Goal: Task Accomplishment & Management: Complete application form

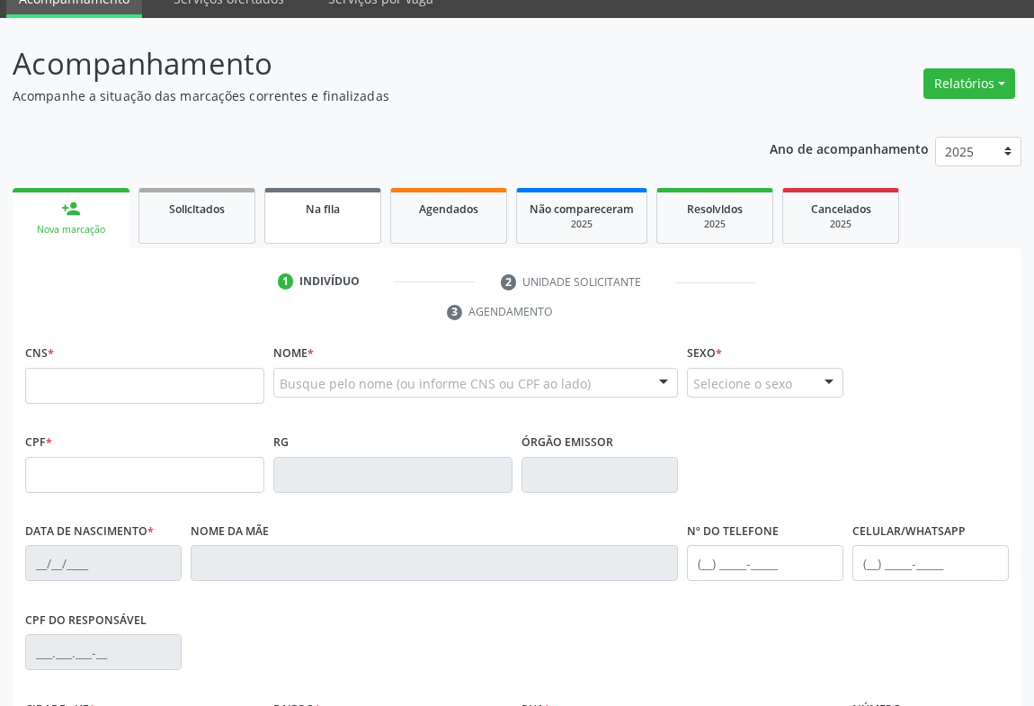
scroll to position [81, 0]
click at [460, 224] on link "Agendados" at bounding box center [448, 216] width 117 height 56
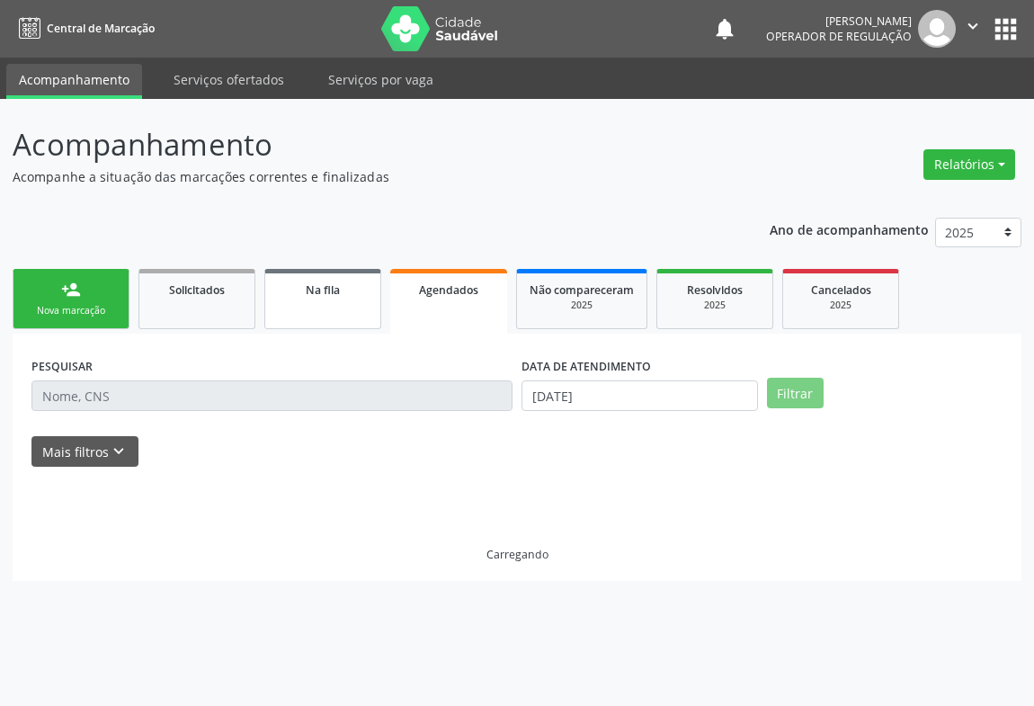
scroll to position [0, 0]
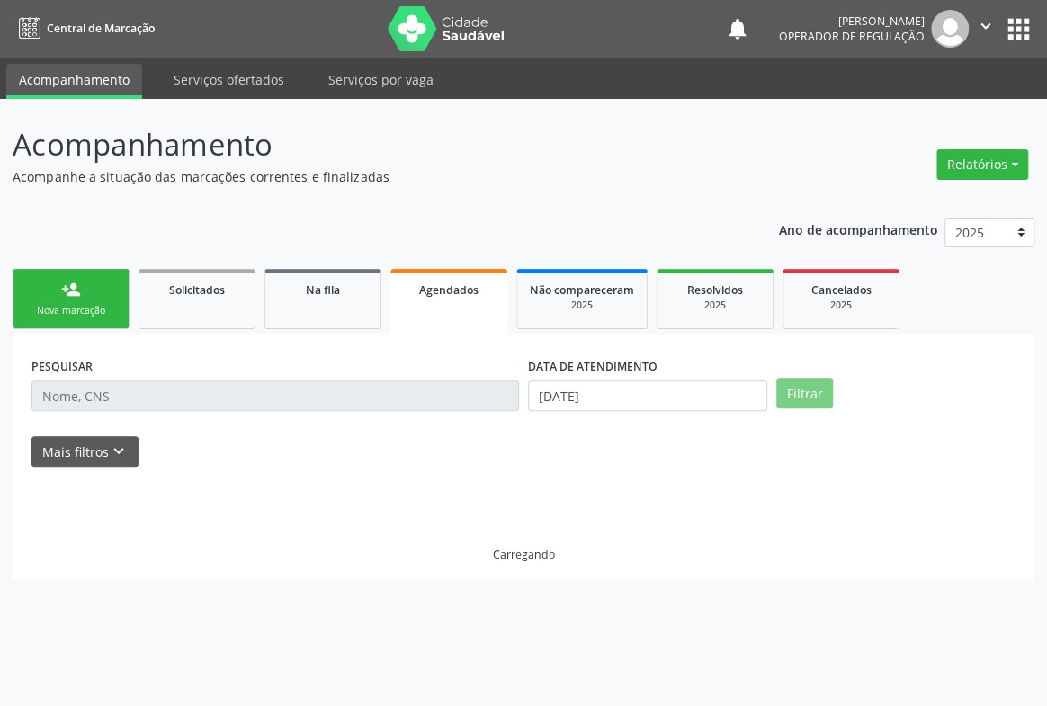
click at [86, 388] on input "text" at bounding box center [274, 395] width 487 height 31
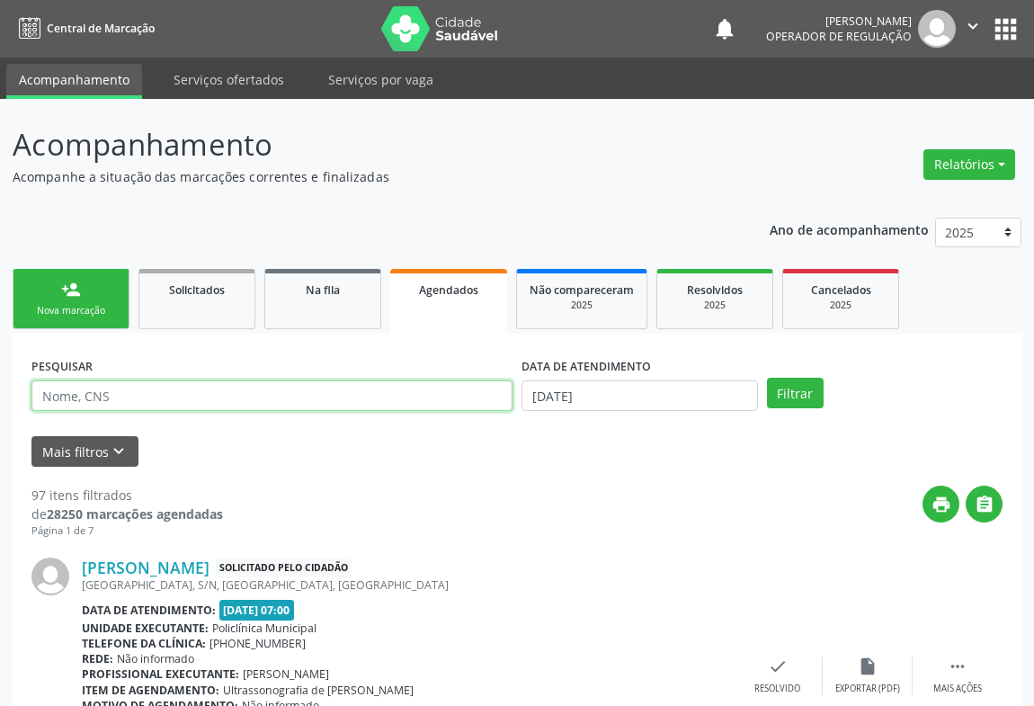
click at [107, 395] on input "text" at bounding box center [271, 395] width 481 height 31
type input "E"
type input "HELOISE"
click at [767, 378] on button "Filtrar" at bounding box center [795, 393] width 57 height 31
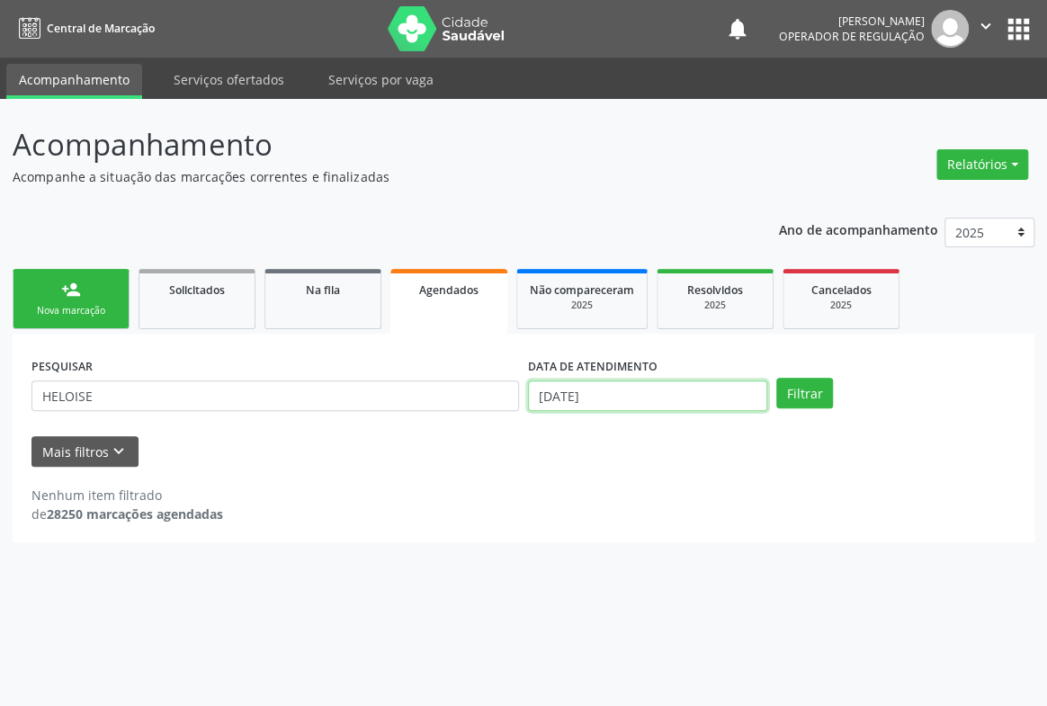
click at [676, 385] on input "[DATE]" at bounding box center [647, 395] width 239 height 31
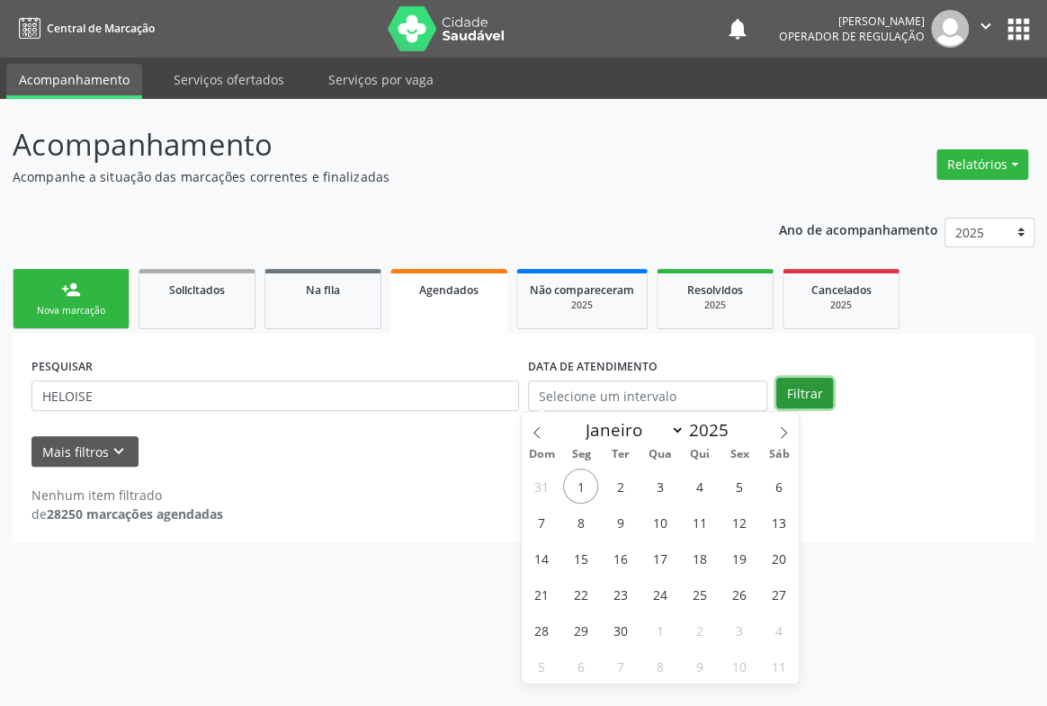
drag, startPoint x: 809, startPoint y: 395, endPoint x: 816, endPoint y: 388, distance: 9.6
click at [814, 395] on button "Filtrar" at bounding box center [804, 393] width 57 height 31
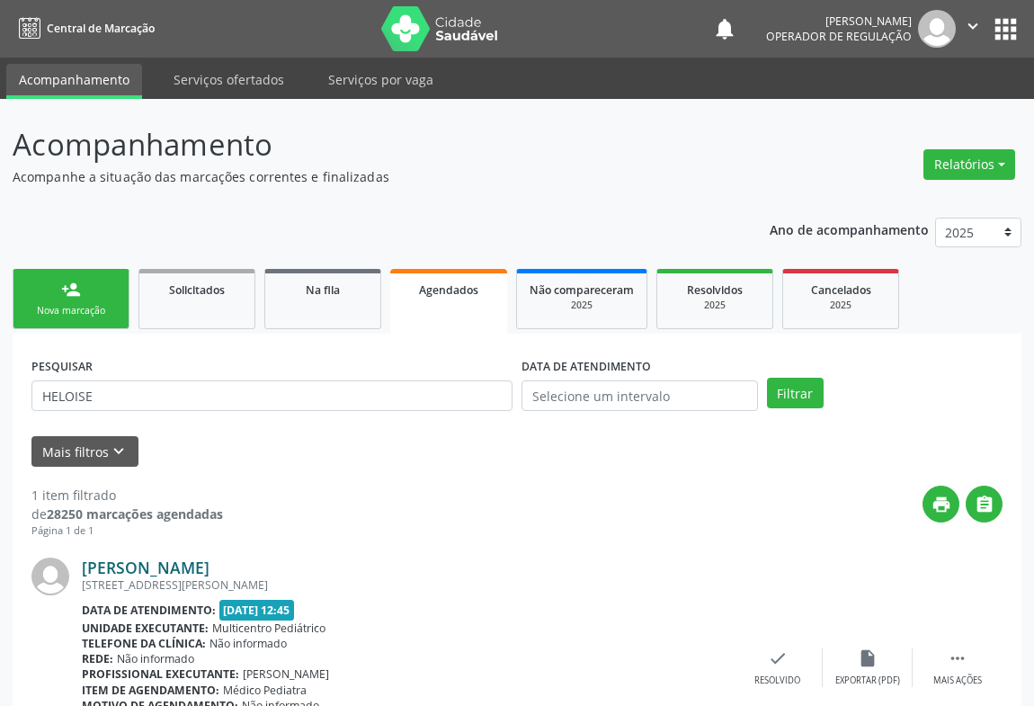
scroll to position [121, 0]
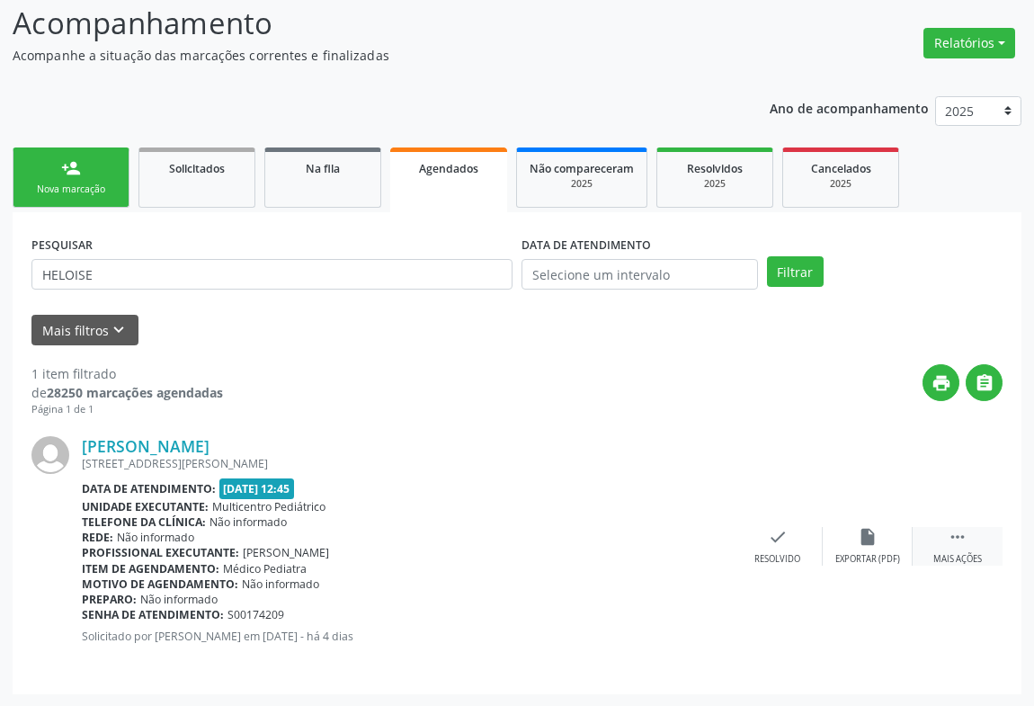
click at [956, 541] on icon "" at bounding box center [958, 537] width 20 height 20
click at [584, 547] on div "print Imprimir" at bounding box center [598, 546] width 90 height 39
click at [45, 184] on div "Nova marcação" at bounding box center [71, 189] width 90 height 13
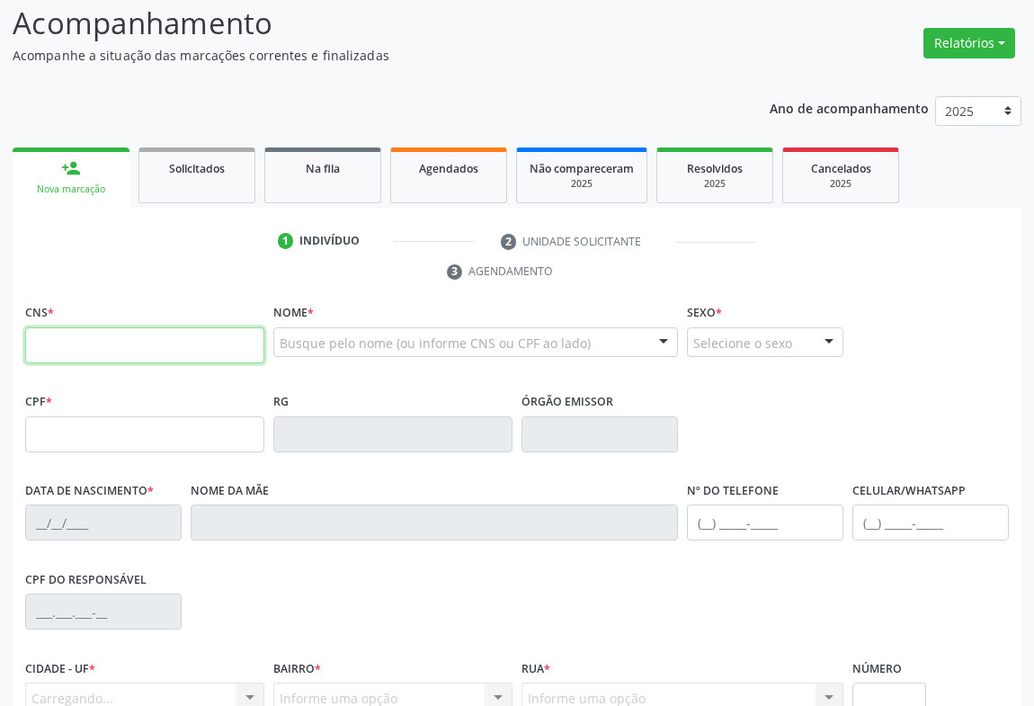
click at [112, 347] on input "text" at bounding box center [144, 345] width 239 height 36
type input "707 4050 5489 3375"
type input "082272850"
type input "[DATE]"
type input "[PHONE_NUMBER]"
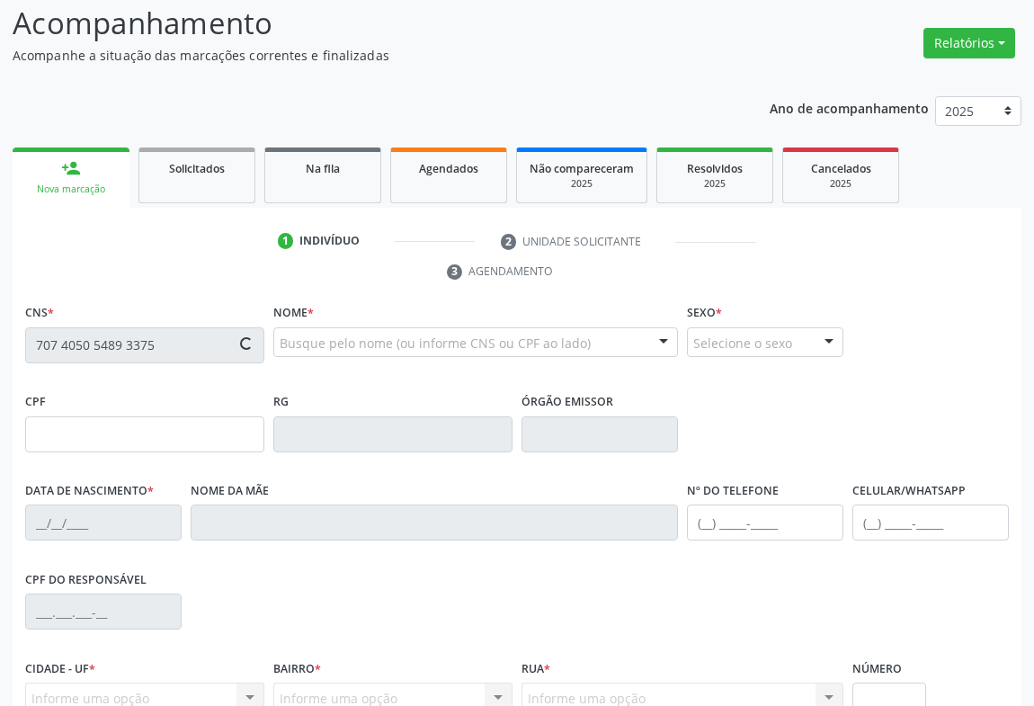
type input "[PHONE_NUMBER]"
type input "37"
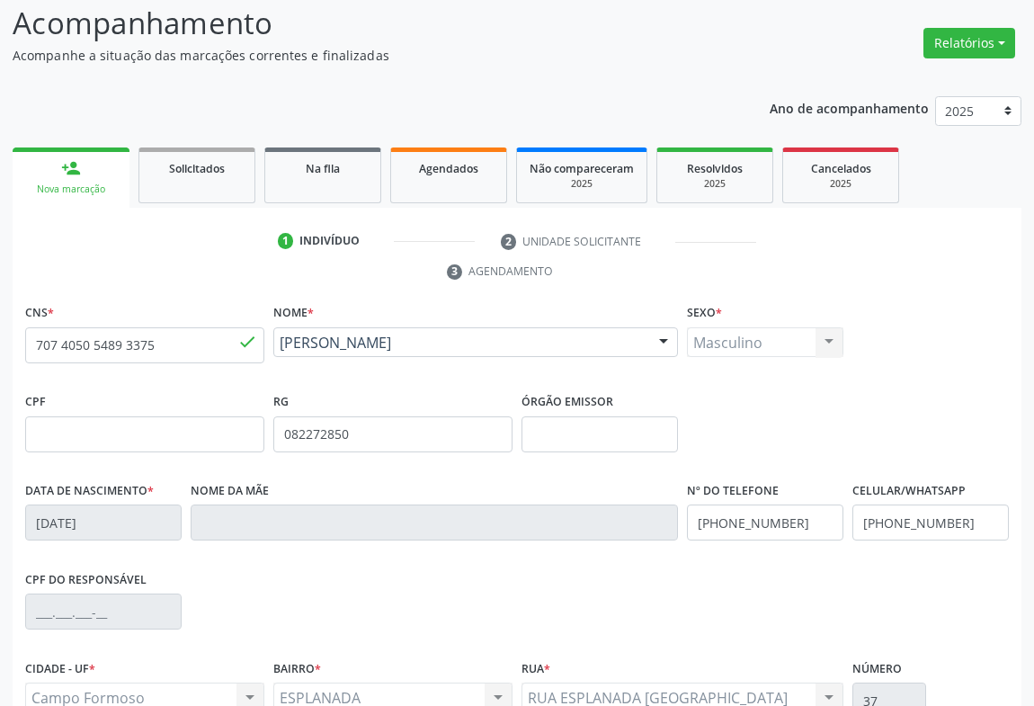
scroll to position [298, 0]
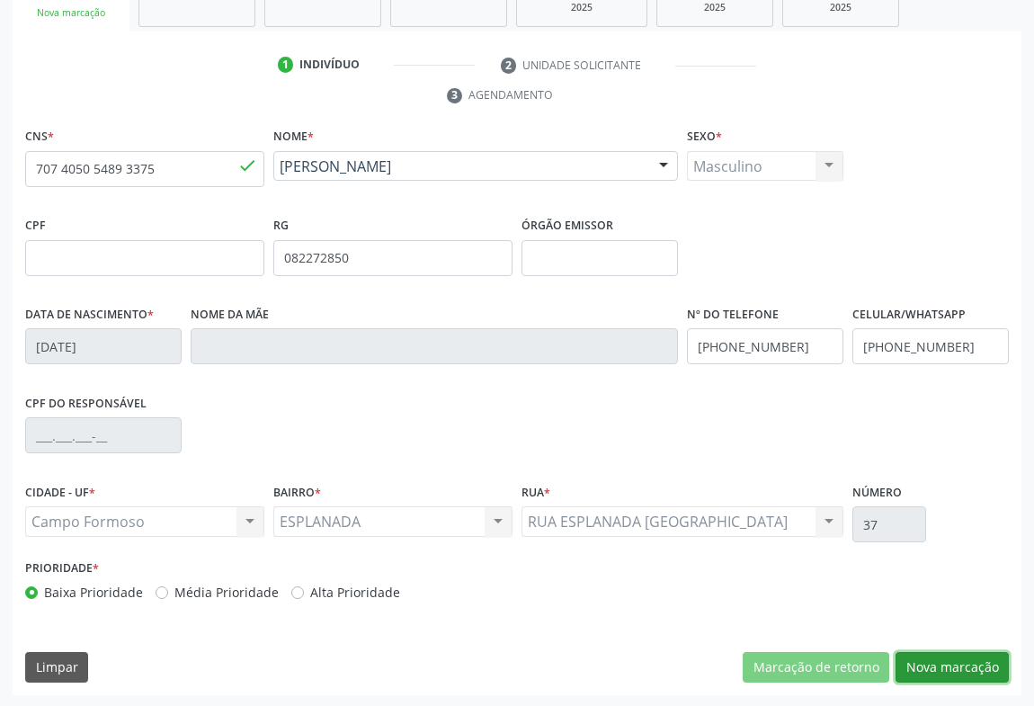
click at [933, 655] on button "Nova marcação" at bounding box center [952, 667] width 113 height 31
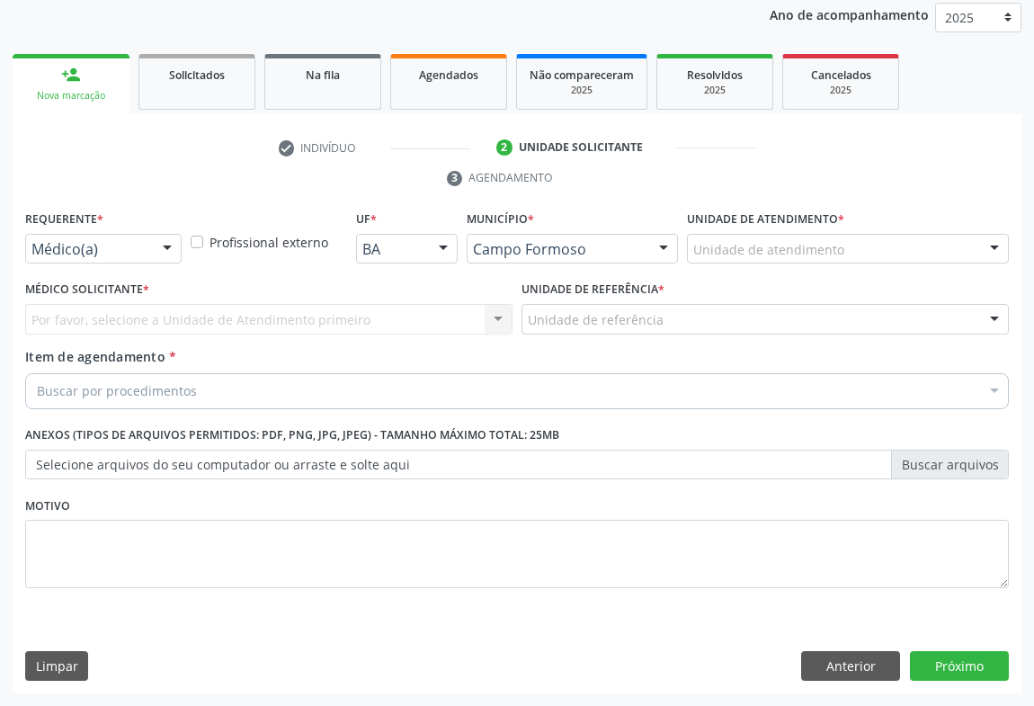
scroll to position [214, 0]
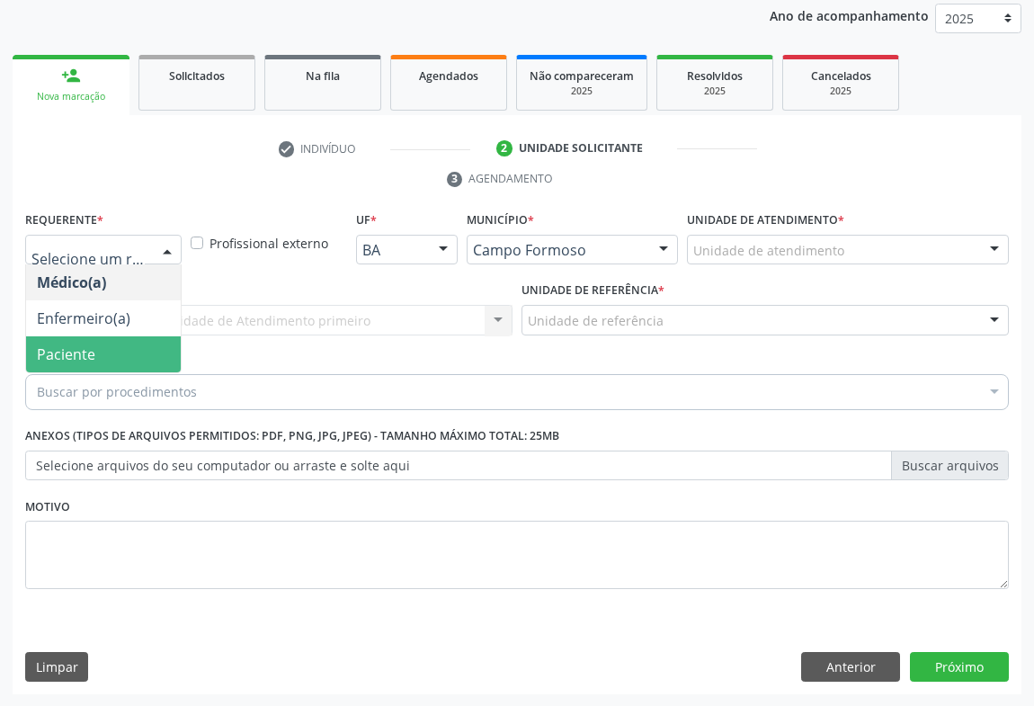
drag, startPoint x: 79, startPoint y: 344, endPoint x: 219, endPoint y: 326, distance: 141.3
click at [80, 344] on span "Paciente" at bounding box center [66, 354] width 58 height 20
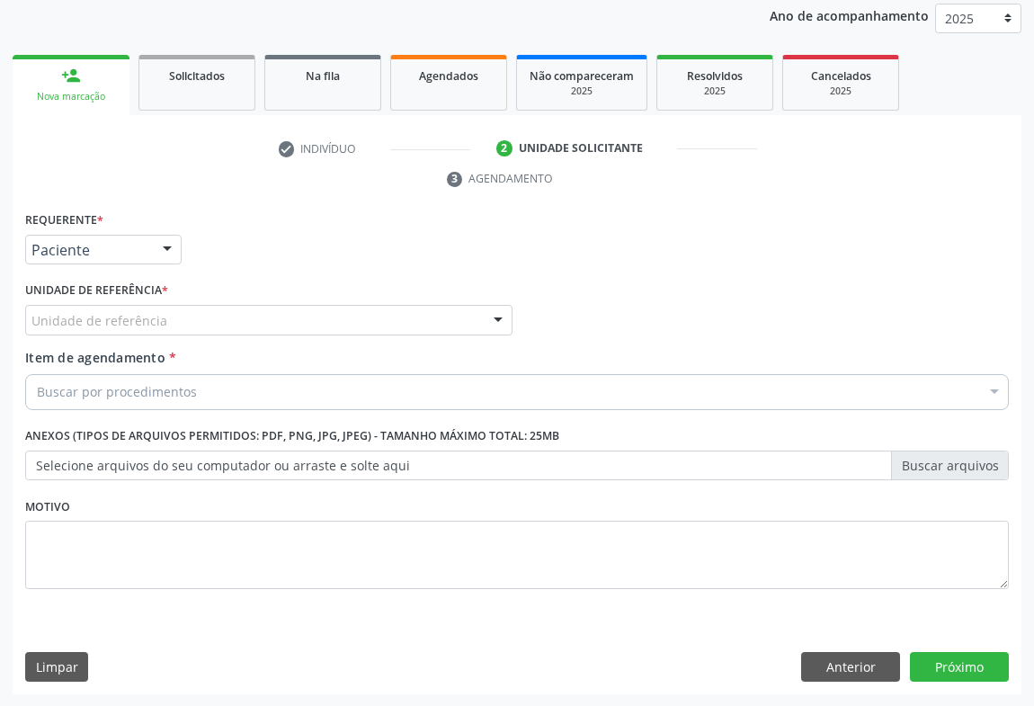
click at [227, 324] on div "Unidade de referência" at bounding box center [268, 320] width 487 height 31
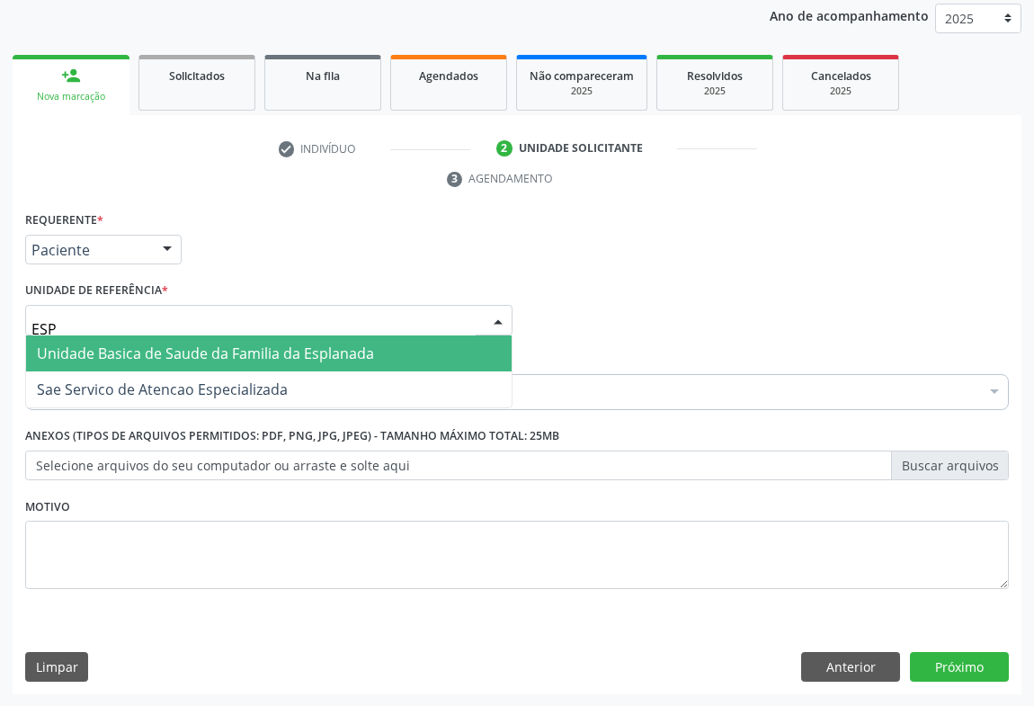
type input "ESPL"
click at [243, 349] on span "Unidade Basica de Saude da Familia da Esplanada" at bounding box center [205, 354] width 337 height 20
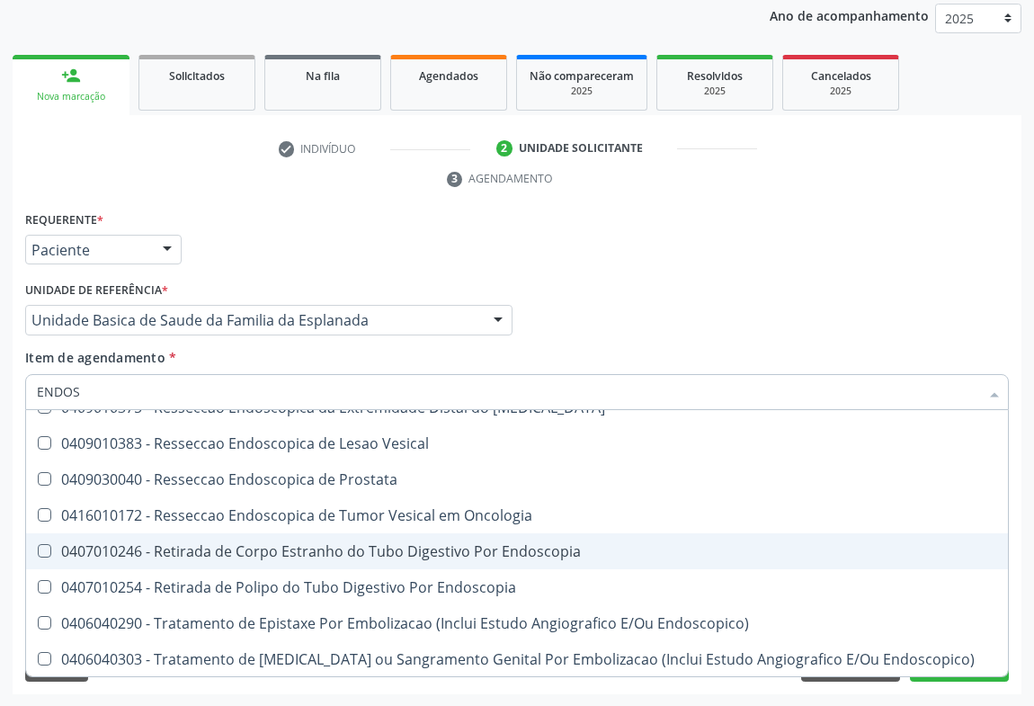
scroll to position [325, 0]
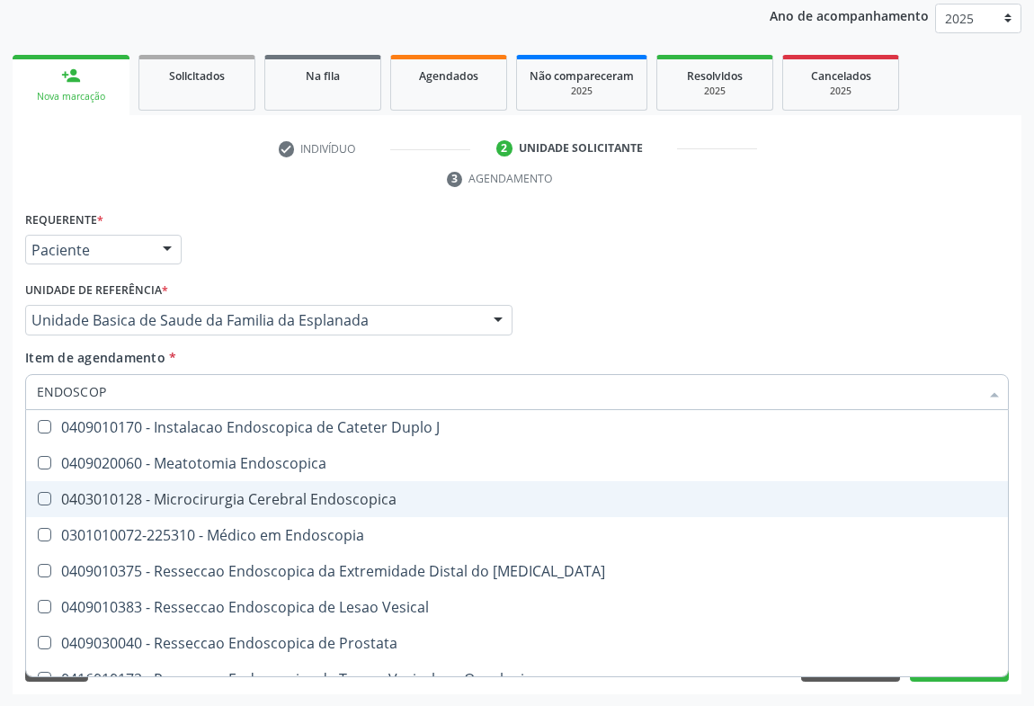
type input "ENDOSCOPI"
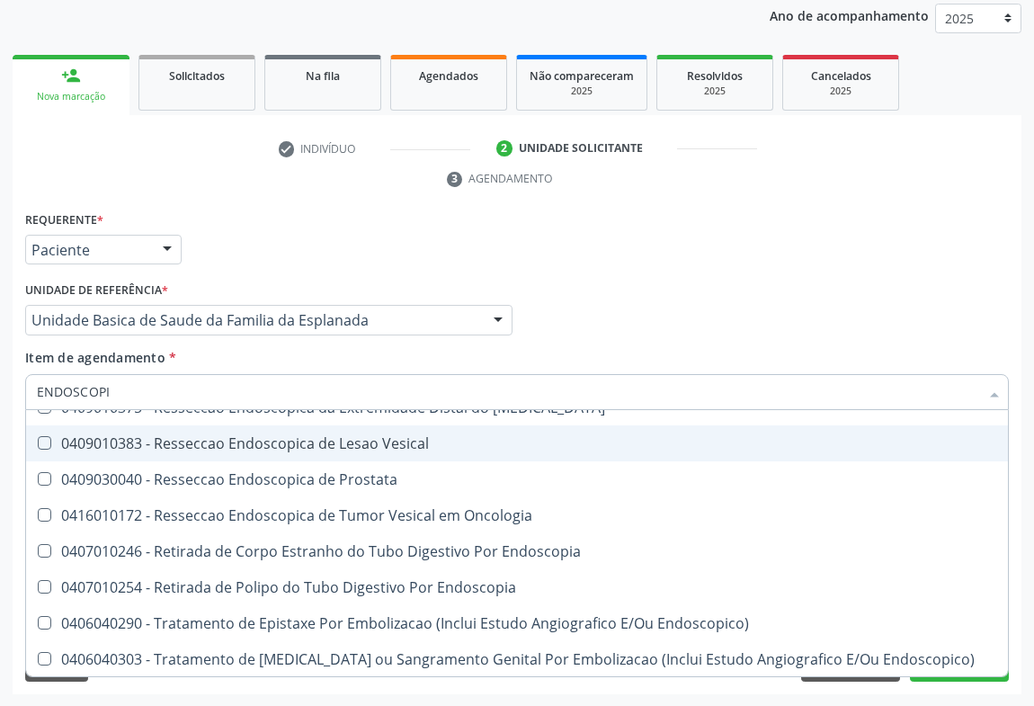
scroll to position [406, 0]
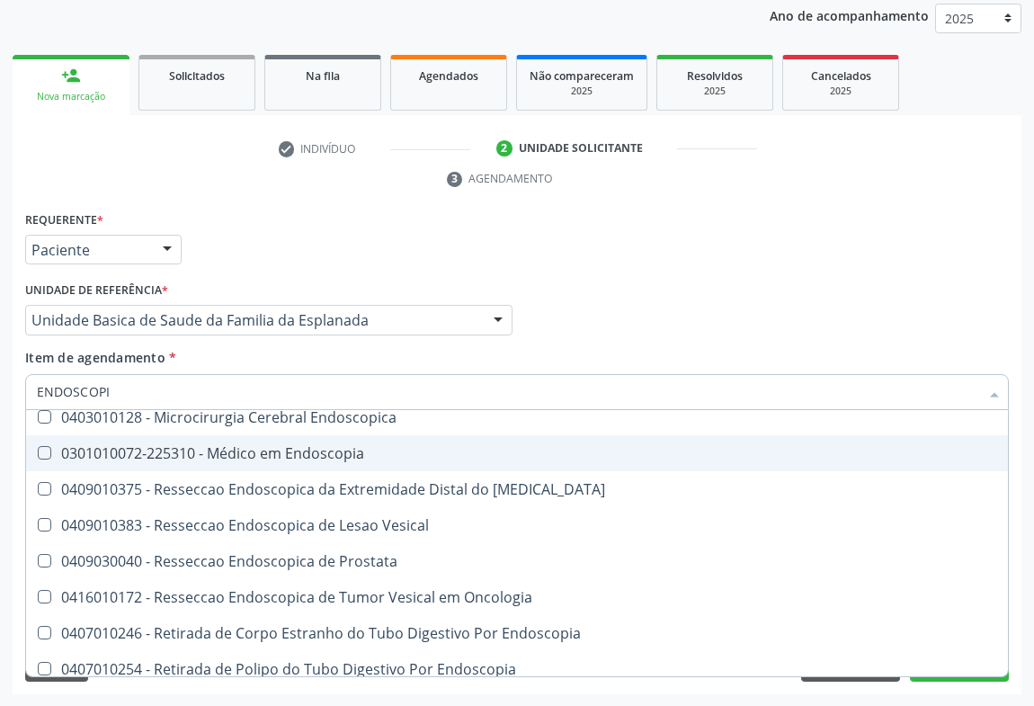
click at [360, 455] on div "0301010072-225310 - Médico em Endoscopia" at bounding box center [517, 453] width 960 height 14
checkbox Endoscopia "true"
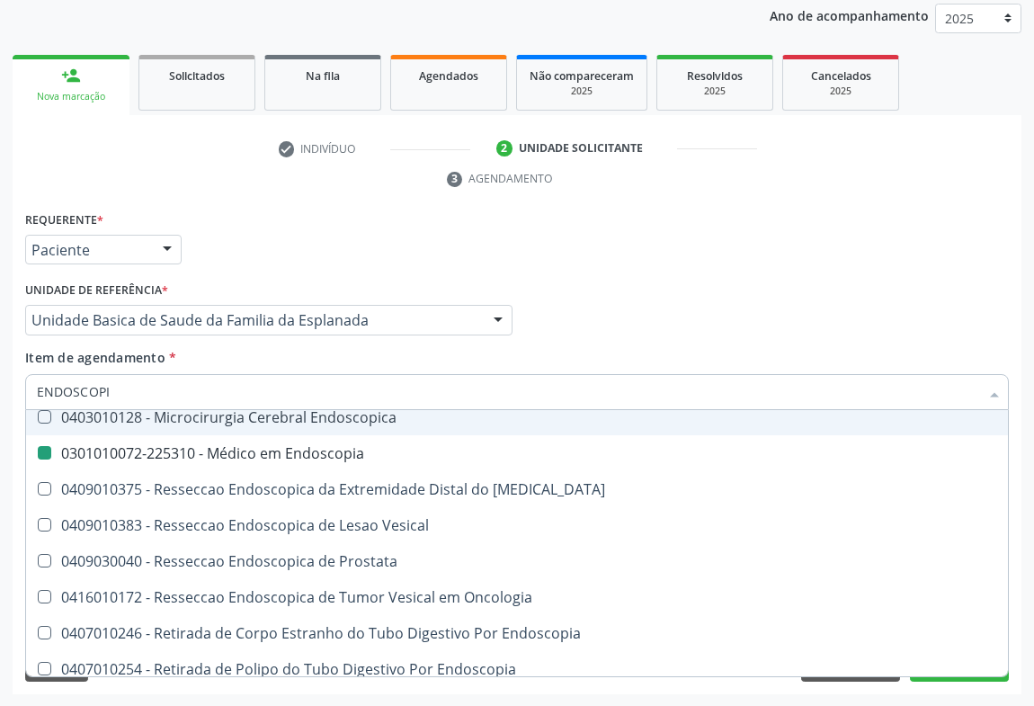
click at [661, 341] on div "Médico Solicitante Por favor, selecione a Unidade de Atendimento primeiro Nenhu…" at bounding box center [517, 312] width 993 height 70
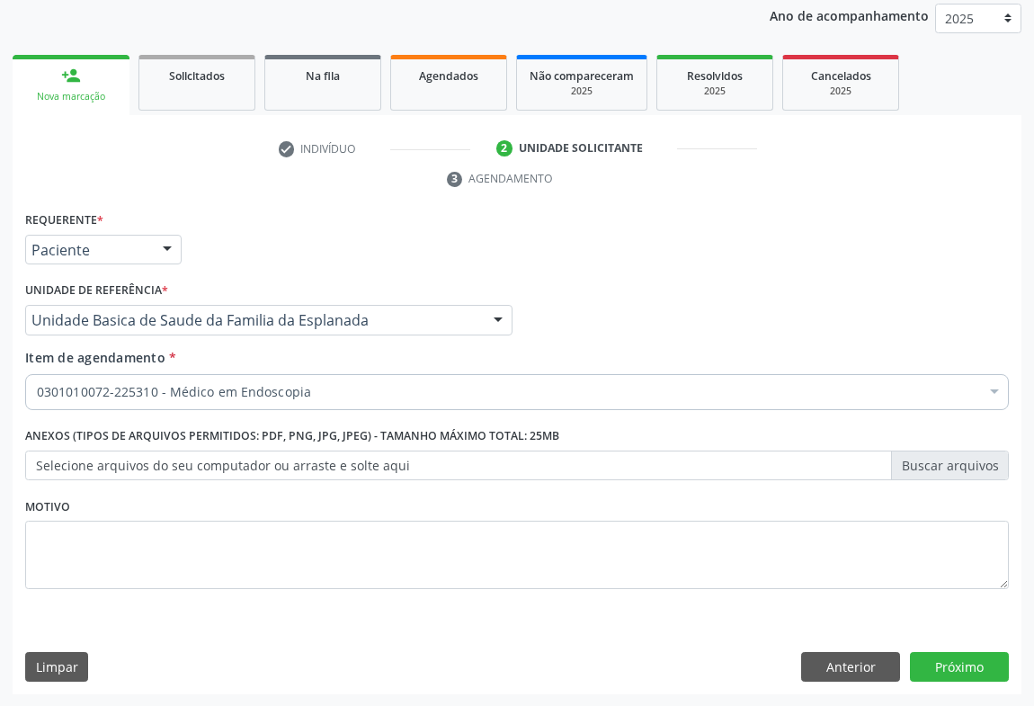
scroll to position [0, 0]
click at [974, 665] on button "Próximo" at bounding box center [959, 667] width 99 height 31
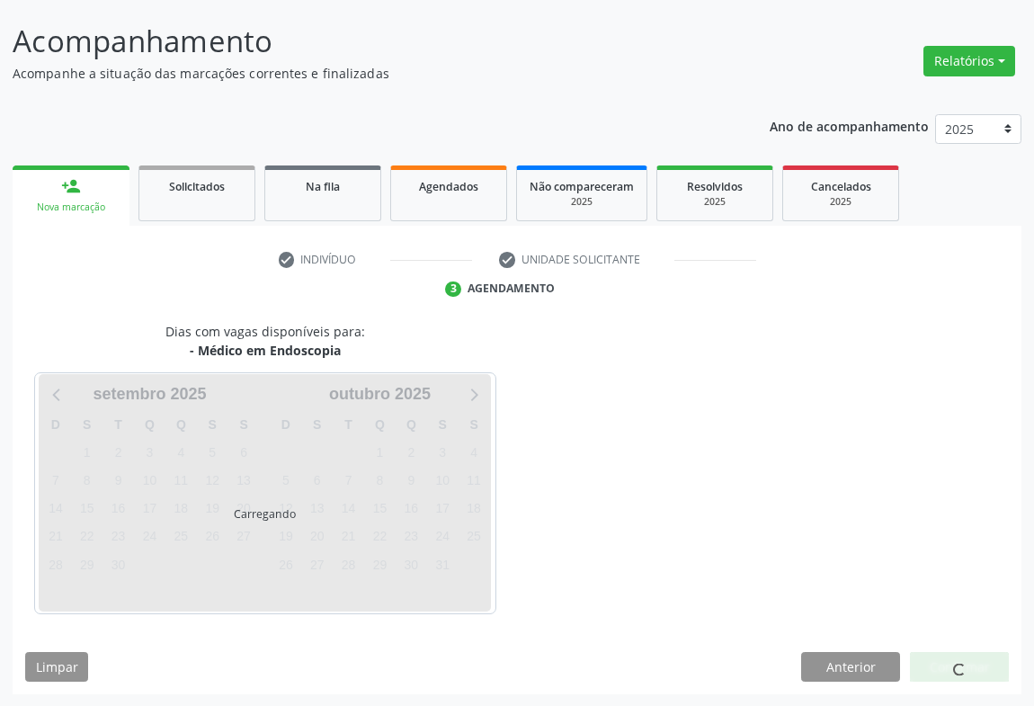
scroll to position [156, 0]
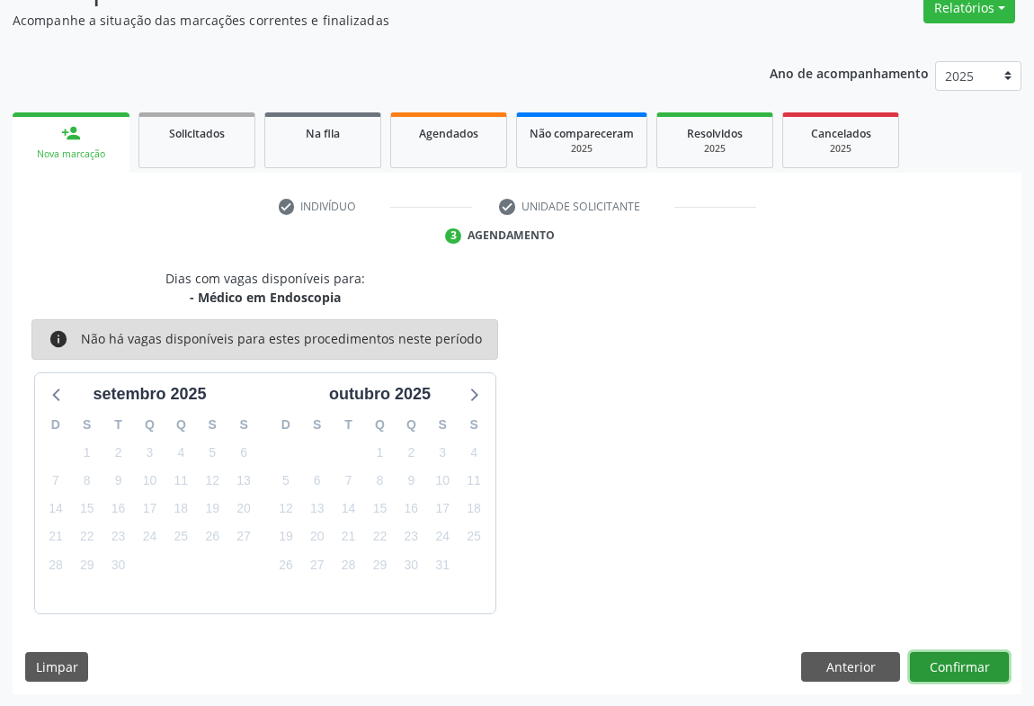
click at [957, 666] on button "Confirmar" at bounding box center [959, 667] width 99 height 31
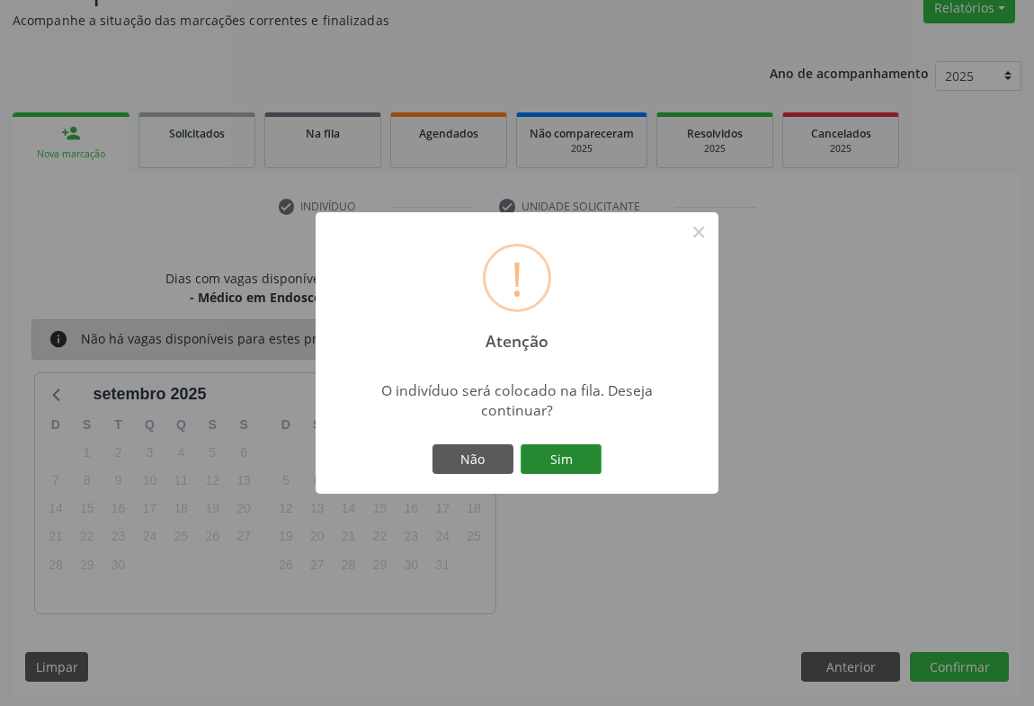
click at [559, 465] on button "Sim" at bounding box center [561, 459] width 81 height 31
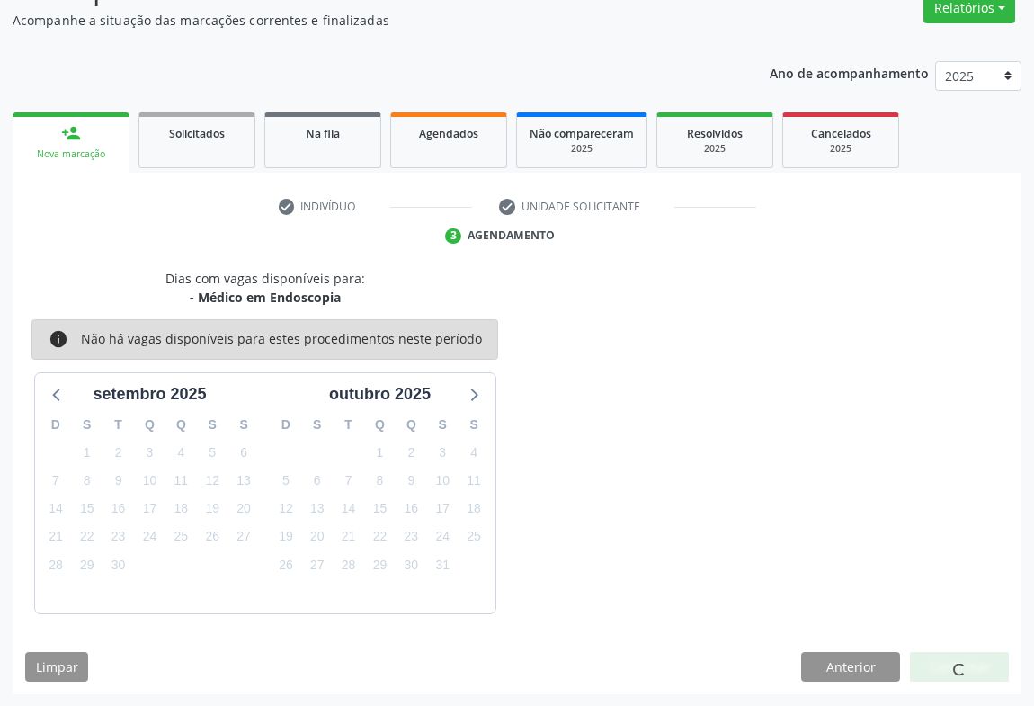
scroll to position [0, 0]
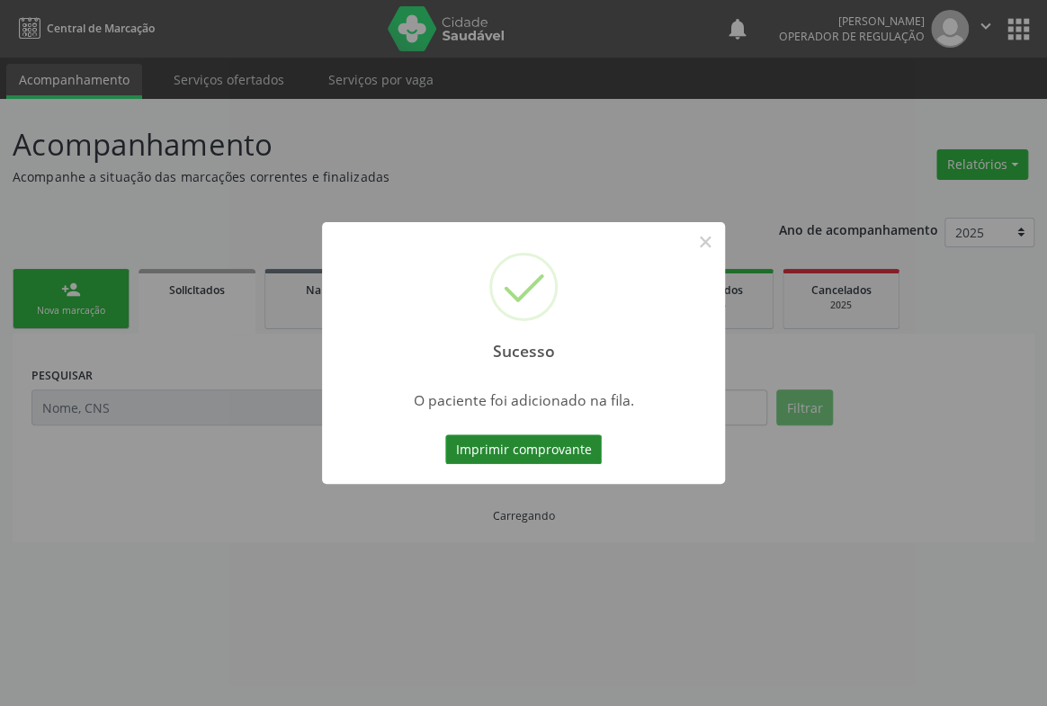
click at [541, 442] on button "Imprimir comprovante" at bounding box center [523, 449] width 156 height 31
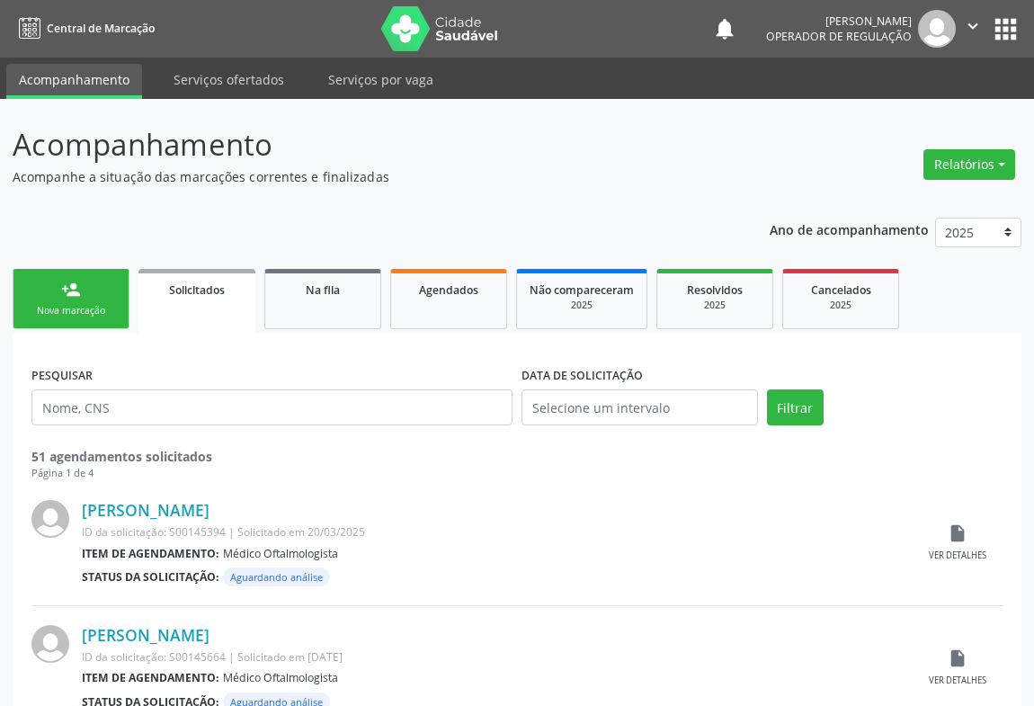
click at [977, 15] on button "" at bounding box center [973, 29] width 34 height 38
click at [917, 114] on link "Sair" at bounding box center [927, 109] width 124 height 25
